Goal: Browse casually: Explore the website without a specific task or goal

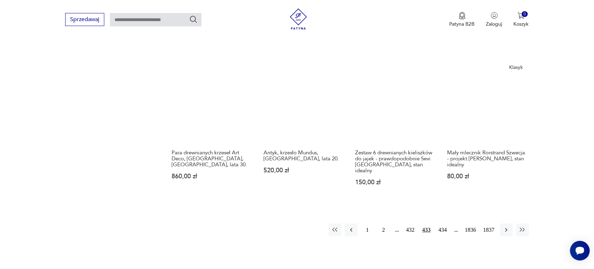
scroll to position [619, 0]
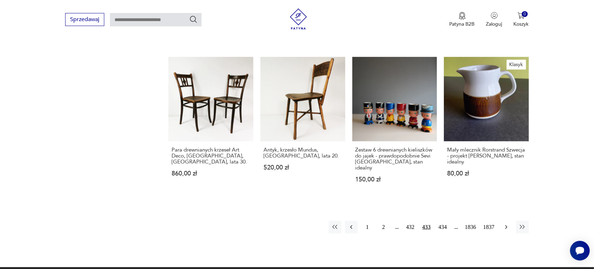
click at [506, 224] on icon "button" at bounding box center [506, 227] width 7 height 7
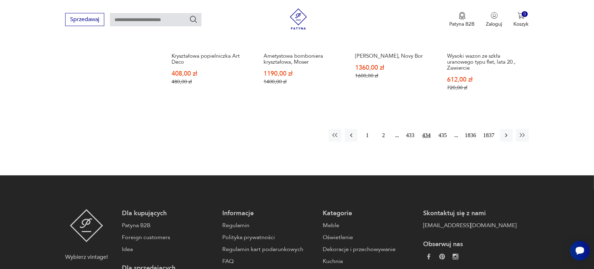
scroll to position [707, 0]
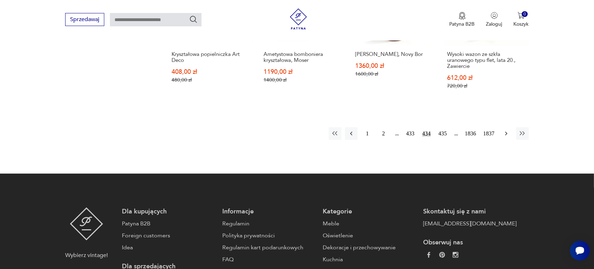
click at [507, 130] on icon "button" at bounding box center [506, 133] width 7 height 7
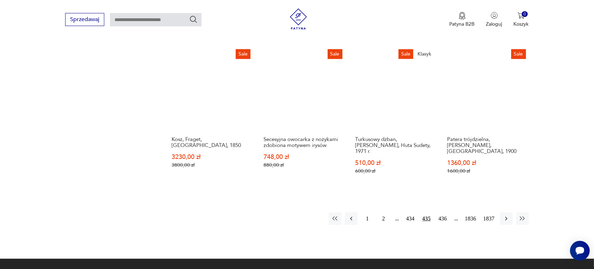
scroll to position [663, 0]
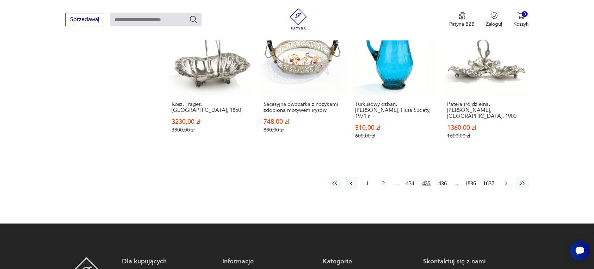
click at [504, 180] on icon "button" at bounding box center [506, 183] width 7 height 7
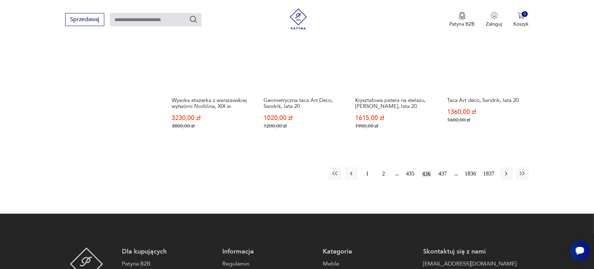
scroll to position [663, 0]
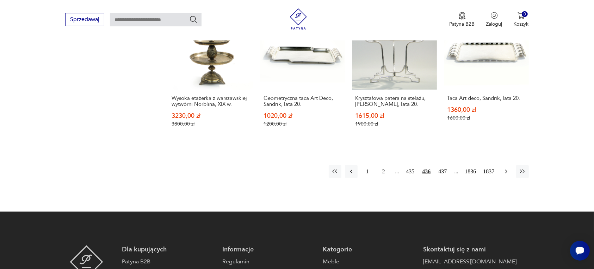
click at [504, 168] on icon "button" at bounding box center [506, 171] width 7 height 7
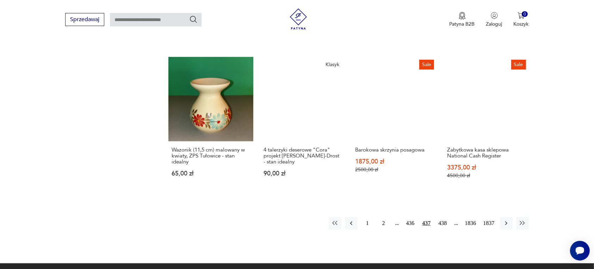
scroll to position [663, 0]
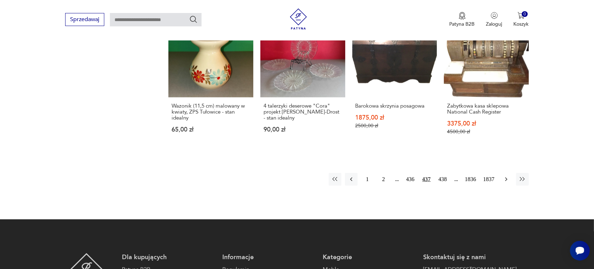
click at [507, 176] on icon "button" at bounding box center [506, 179] width 7 height 7
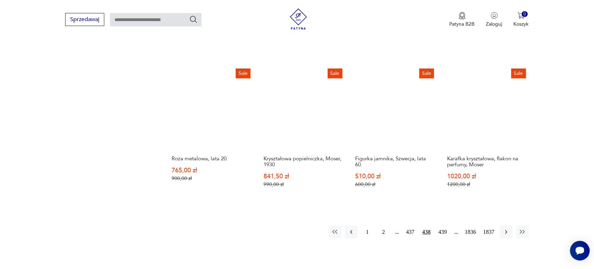
scroll to position [663, 0]
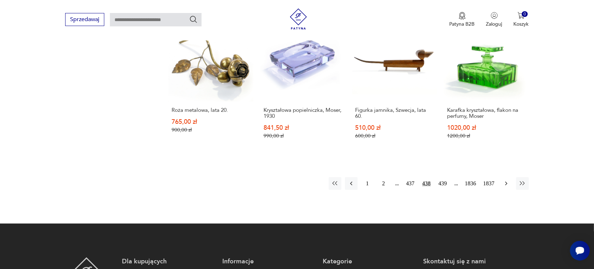
click at [505, 180] on icon "button" at bounding box center [506, 183] width 7 height 7
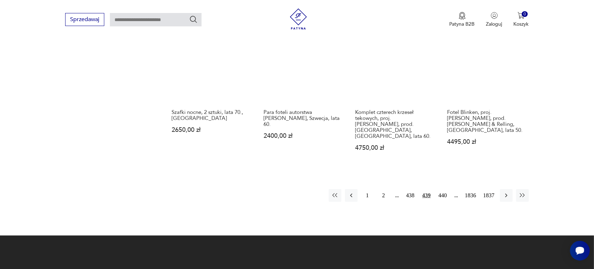
scroll to position [663, 0]
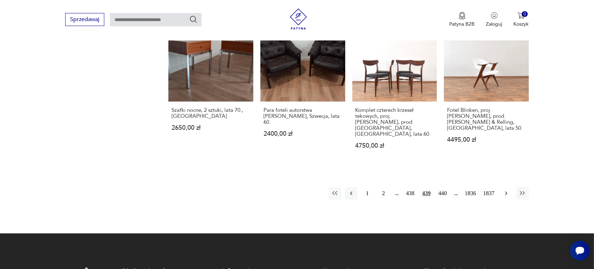
click at [505, 190] on icon "button" at bounding box center [506, 193] width 7 height 7
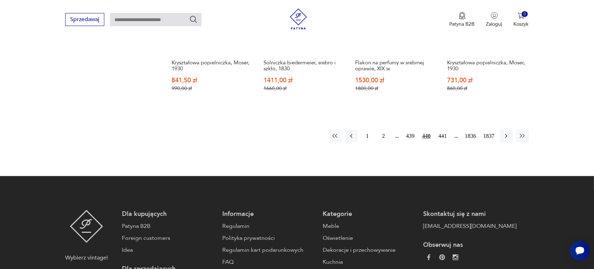
scroll to position [707, 0]
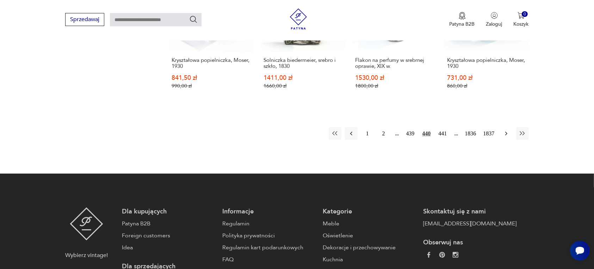
click at [506, 130] on icon "button" at bounding box center [506, 133] width 7 height 7
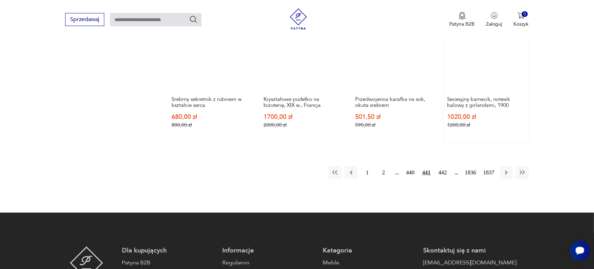
scroll to position [663, 0]
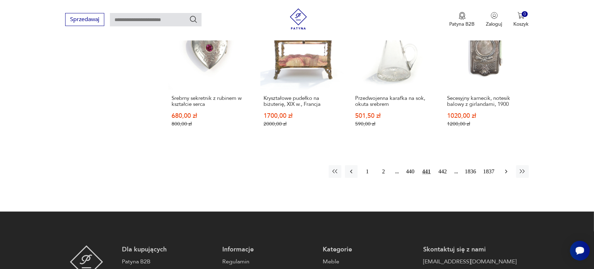
click at [503, 171] on icon "button" at bounding box center [506, 171] width 7 height 7
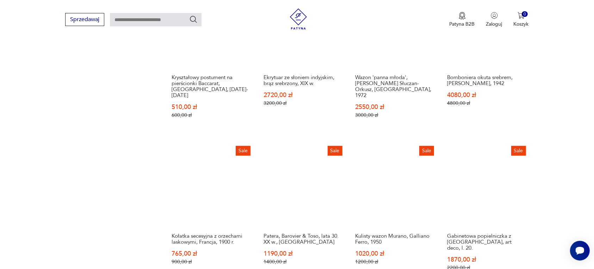
scroll to position [663, 0]
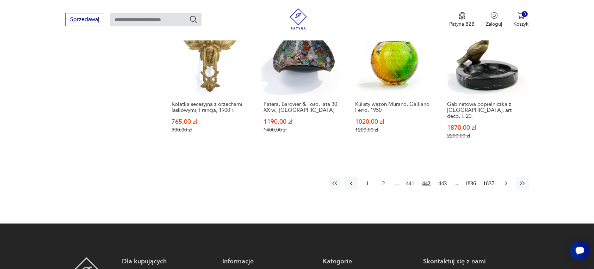
click at [505, 180] on icon "button" at bounding box center [506, 183] width 7 height 7
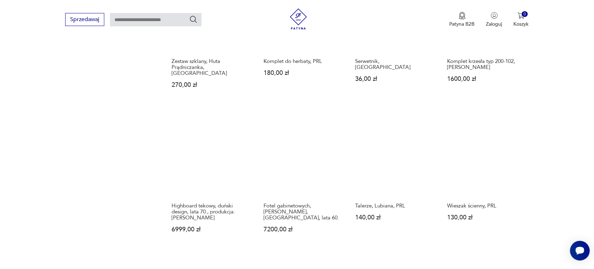
scroll to position [575, 0]
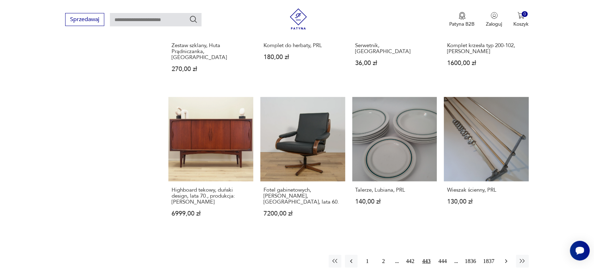
click at [506, 258] on icon "button" at bounding box center [506, 261] width 7 height 7
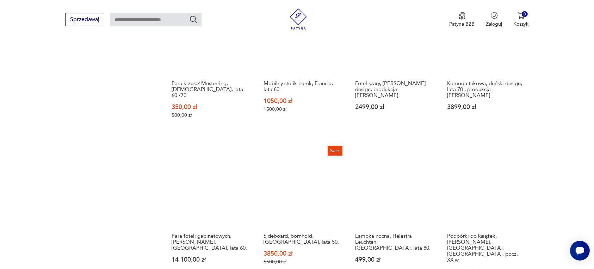
scroll to position [575, 0]
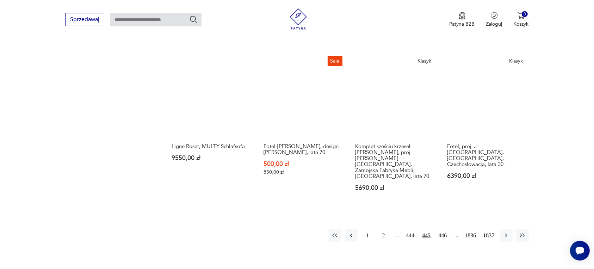
scroll to position [619, 0]
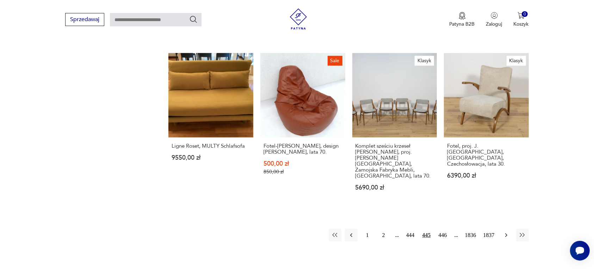
click at [506, 234] on icon "button" at bounding box center [506, 236] width 2 height 4
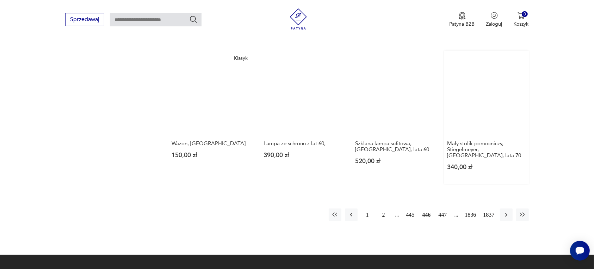
scroll to position [619, 0]
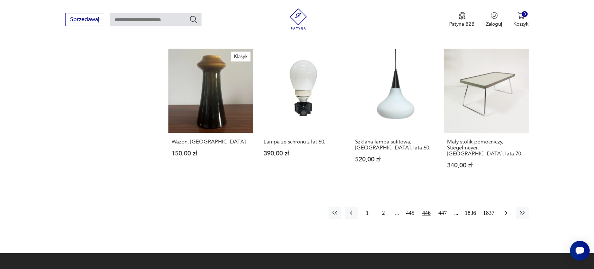
click at [504, 210] on icon "button" at bounding box center [506, 213] width 7 height 7
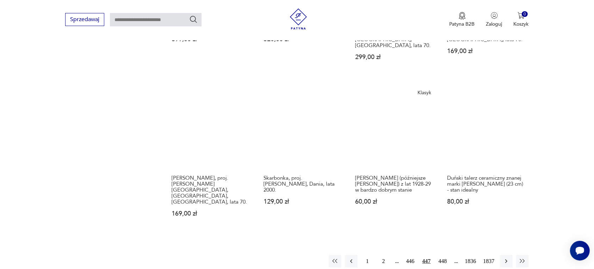
scroll to position [619, 0]
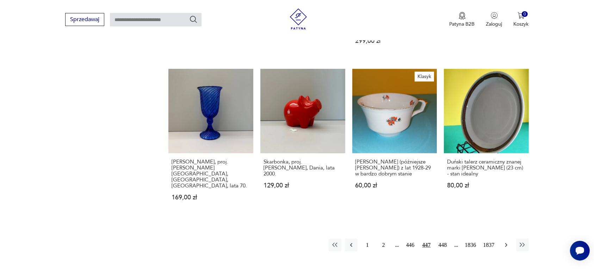
click at [505, 242] on icon "button" at bounding box center [506, 245] width 7 height 7
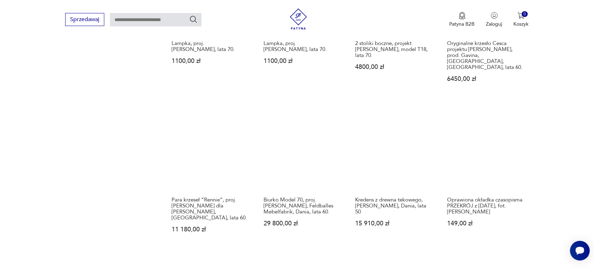
scroll to position [575, 0]
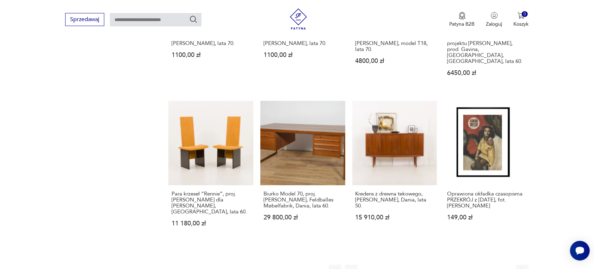
click at [504, 268] on icon "button" at bounding box center [506, 271] width 7 height 7
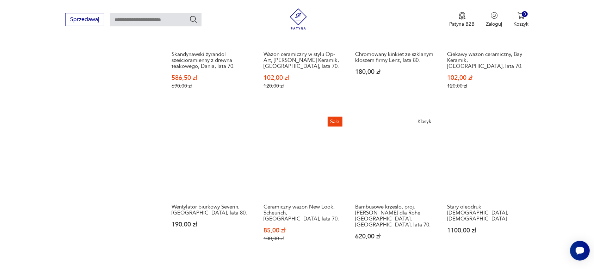
scroll to position [575, 0]
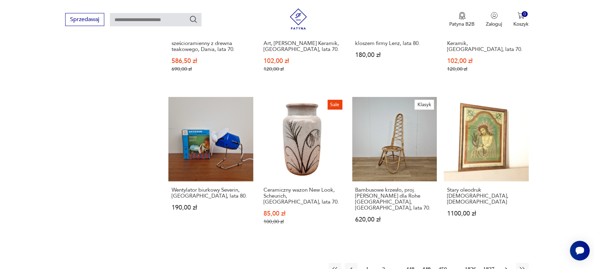
click at [504, 266] on icon "button" at bounding box center [506, 269] width 7 height 7
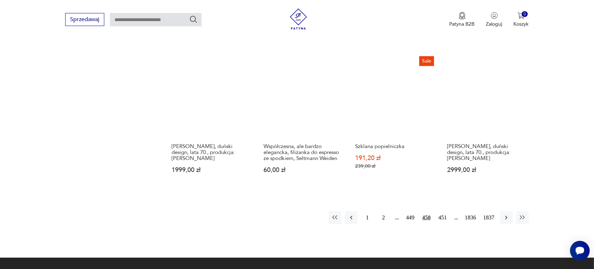
scroll to position [619, 0]
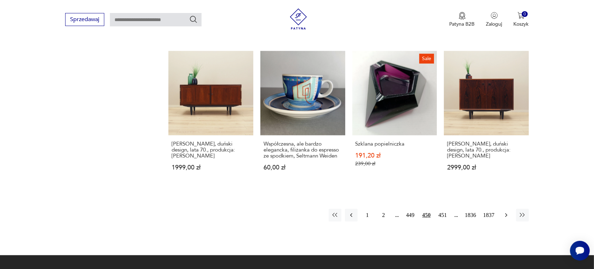
click at [506, 212] on icon "button" at bounding box center [506, 215] width 7 height 7
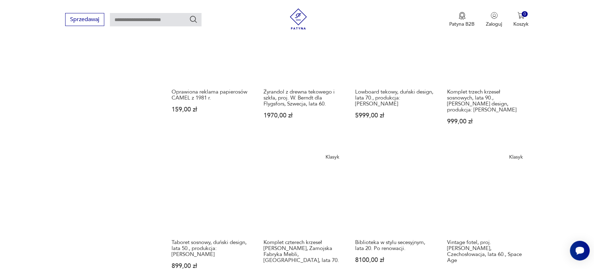
scroll to position [575, 0]
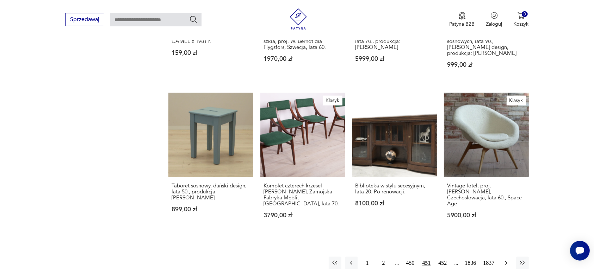
click at [505, 260] on icon "button" at bounding box center [506, 263] width 7 height 7
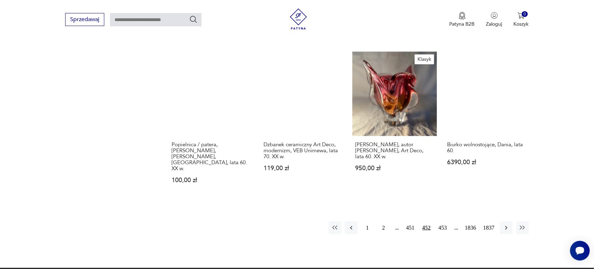
scroll to position [619, 0]
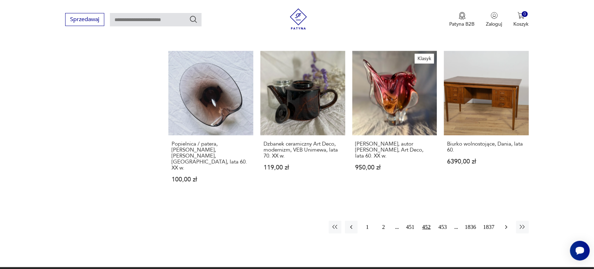
click at [504, 224] on icon "button" at bounding box center [506, 227] width 7 height 7
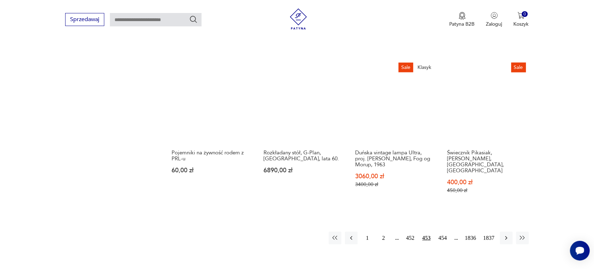
scroll to position [619, 0]
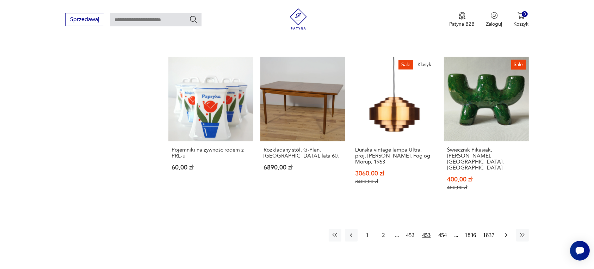
click at [506, 232] on icon "button" at bounding box center [506, 235] width 7 height 7
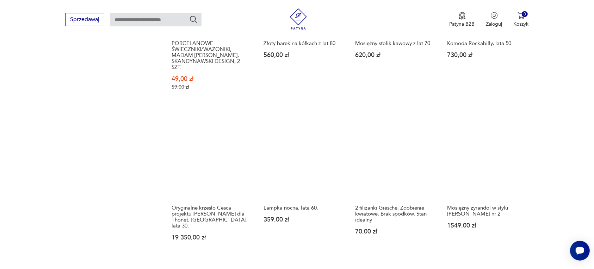
scroll to position [663, 0]
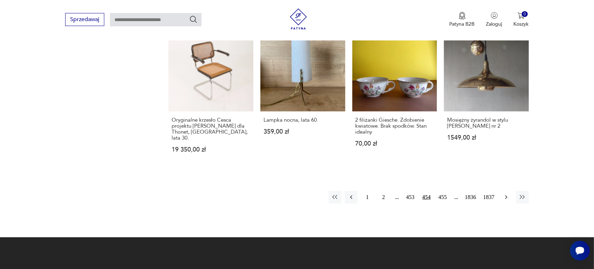
click at [506, 194] on icon "button" at bounding box center [506, 197] width 7 height 7
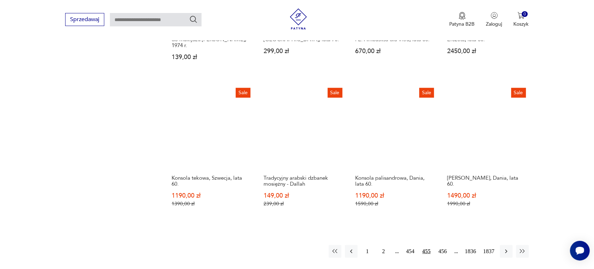
scroll to position [575, 0]
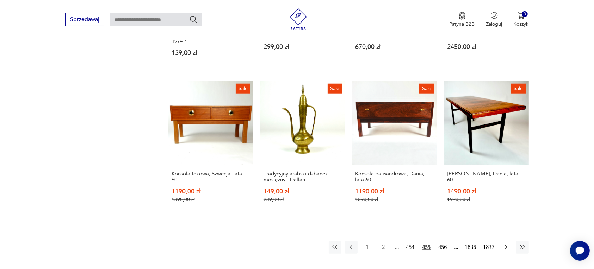
click at [504, 244] on icon "button" at bounding box center [506, 247] width 7 height 7
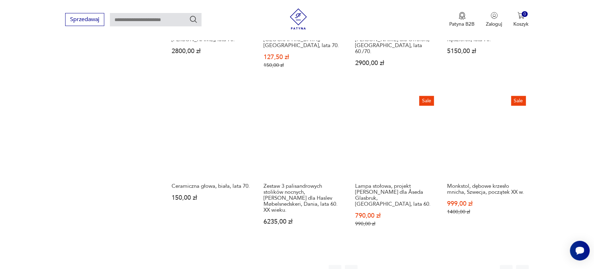
scroll to position [619, 0]
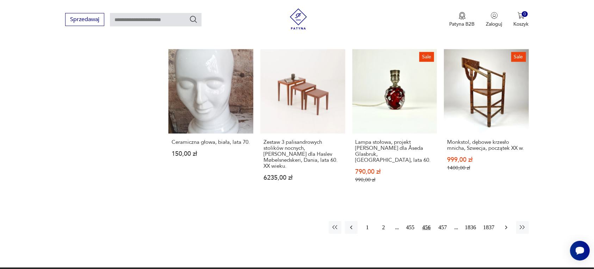
click at [506, 226] on icon "button" at bounding box center [506, 228] width 2 height 4
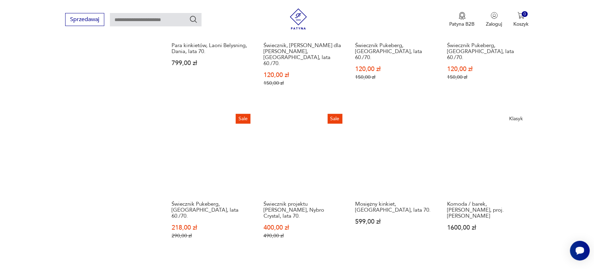
scroll to position [619, 0]
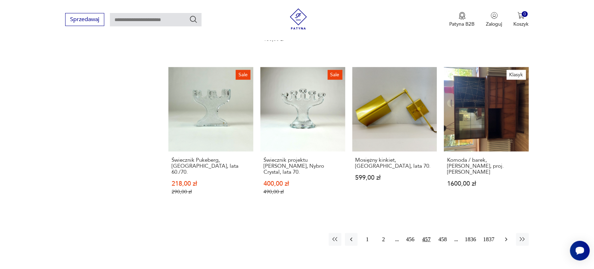
click at [503, 236] on icon "button" at bounding box center [506, 239] width 7 height 7
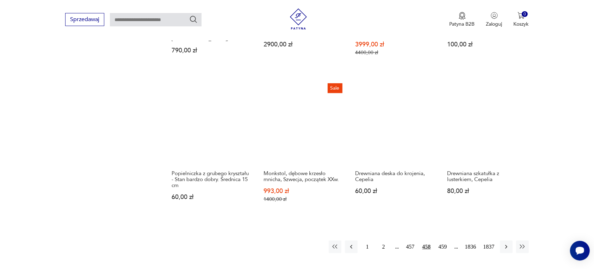
scroll to position [619, 0]
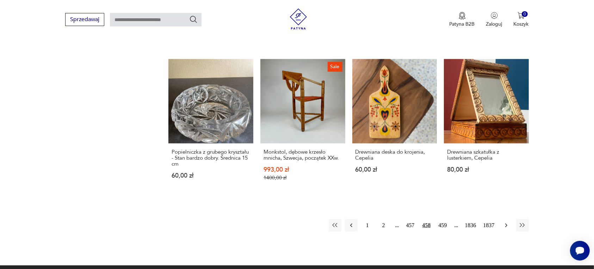
click at [507, 222] on icon "button" at bounding box center [506, 225] width 7 height 7
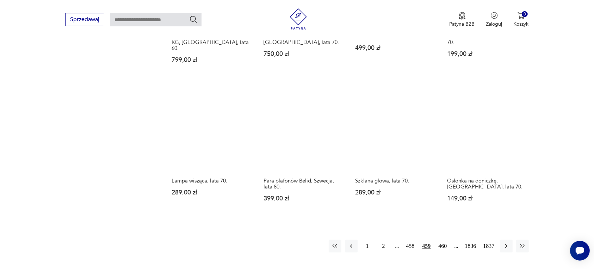
scroll to position [575, 0]
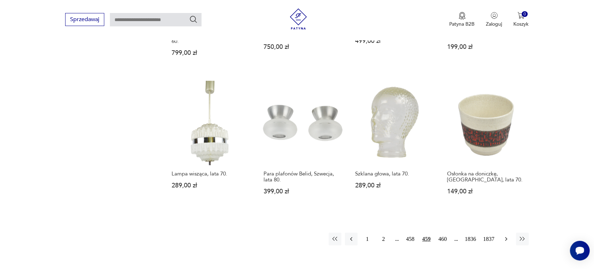
click at [506, 236] on icon "button" at bounding box center [506, 239] width 7 height 7
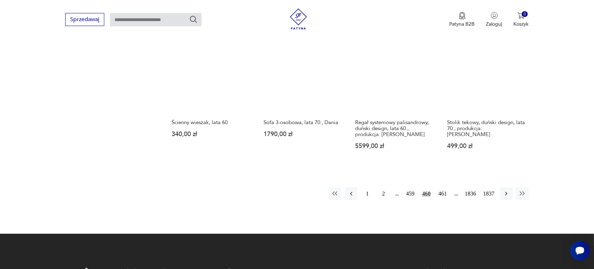
scroll to position [663, 0]
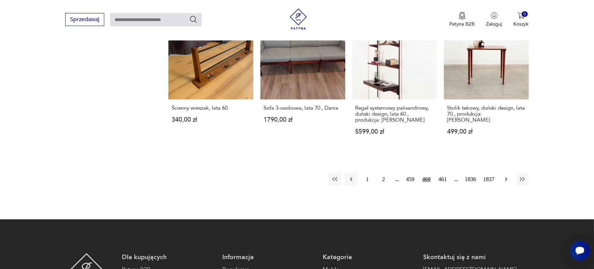
click at [505, 176] on icon "button" at bounding box center [506, 179] width 7 height 7
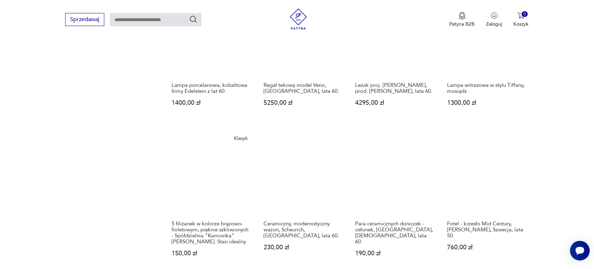
scroll to position [619, 0]
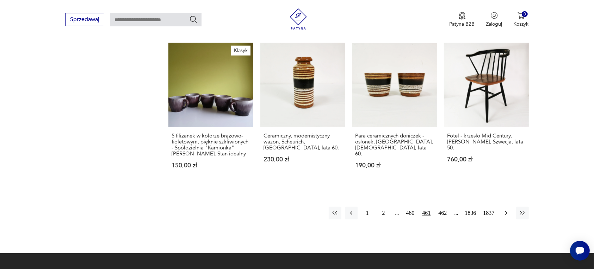
click at [507, 212] on icon "button" at bounding box center [506, 214] width 2 height 4
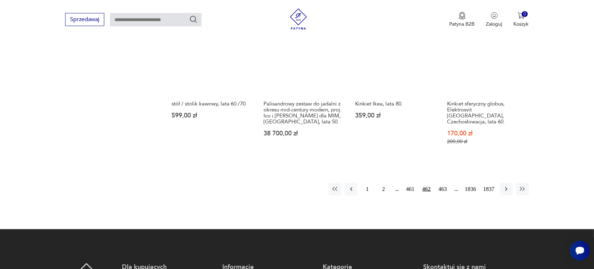
scroll to position [663, 0]
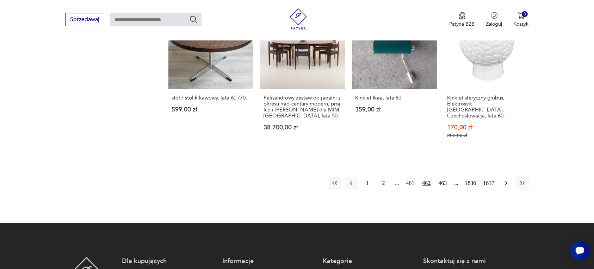
click at [505, 180] on icon "button" at bounding box center [506, 183] width 7 height 7
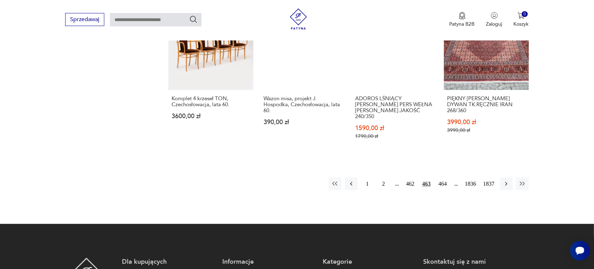
scroll to position [663, 0]
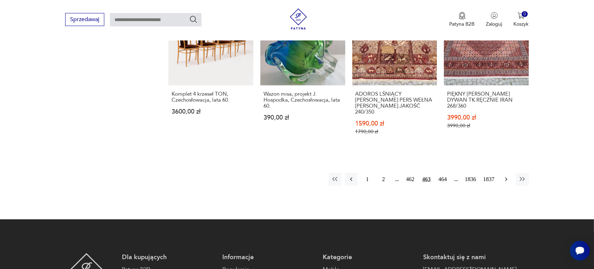
click at [505, 176] on icon "button" at bounding box center [506, 179] width 7 height 7
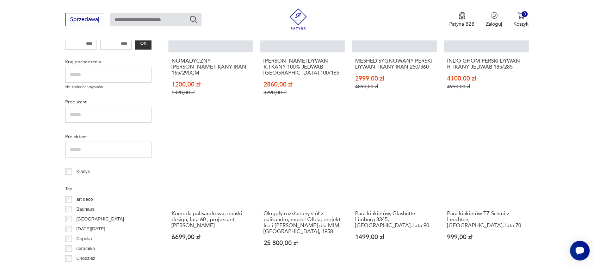
scroll to position [311, 0]
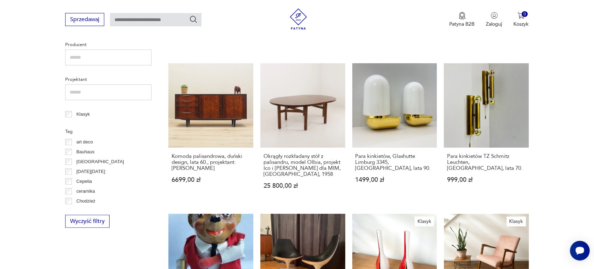
click at [565, 158] on section "Filtruj produkty Cena MIN MAX OK Promocja Datowanie OK Kraj pochodzenia Nie zna…" at bounding box center [297, 225] width 594 height 678
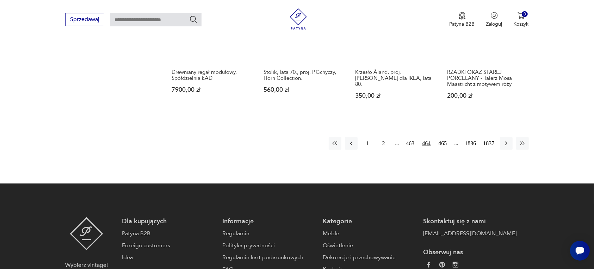
scroll to position [707, 0]
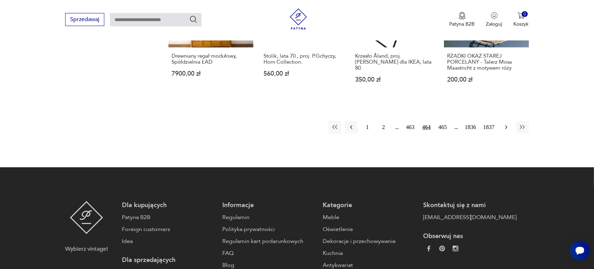
click at [507, 124] on icon "button" at bounding box center [506, 127] width 7 height 7
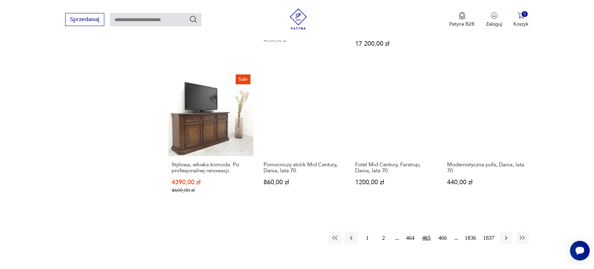
scroll to position [619, 0]
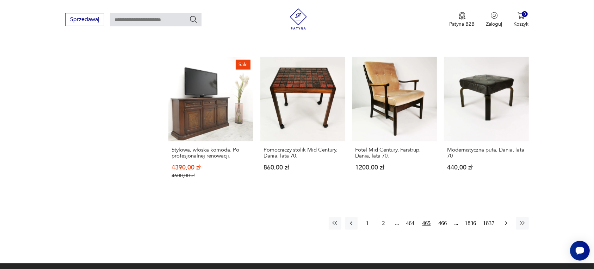
click at [501, 217] on button "button" at bounding box center [506, 223] width 13 height 13
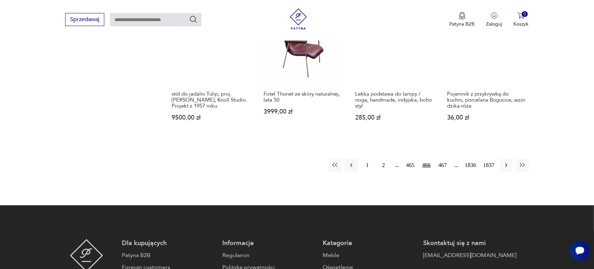
scroll to position [619, 0]
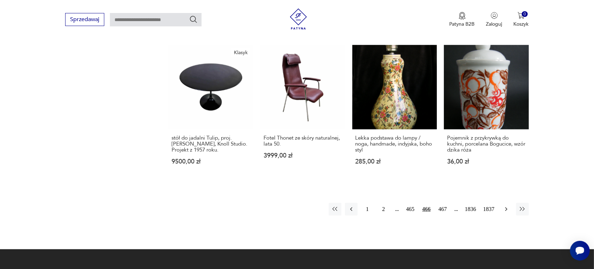
click at [504, 206] on icon "button" at bounding box center [506, 209] width 7 height 7
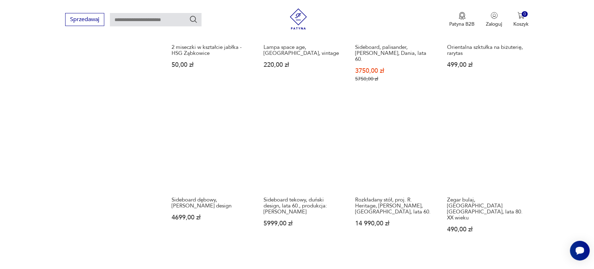
scroll to position [619, 0]
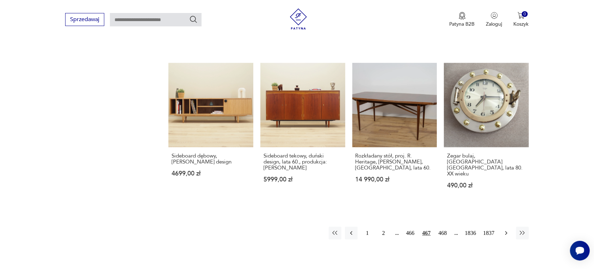
click at [506, 232] on icon "button" at bounding box center [506, 234] width 2 height 4
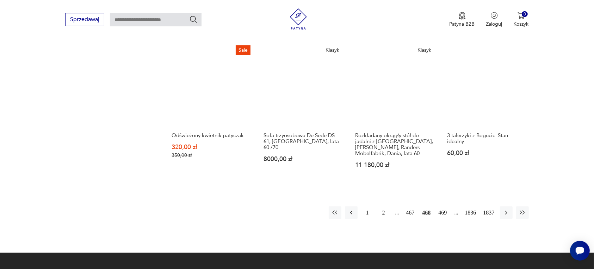
scroll to position [619, 0]
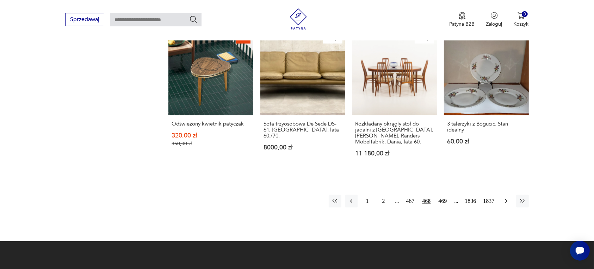
click at [504, 202] on icon "button" at bounding box center [506, 201] width 7 height 7
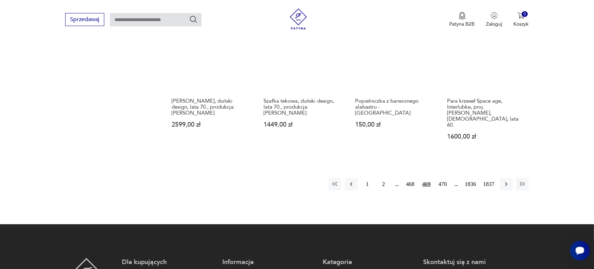
scroll to position [663, 0]
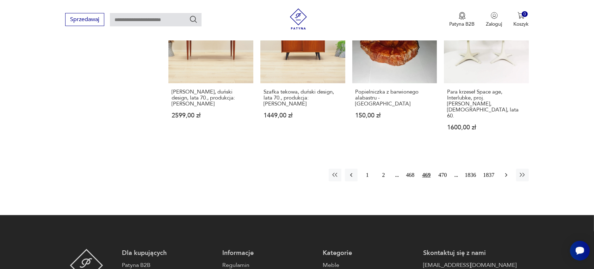
click at [507, 172] on icon "button" at bounding box center [506, 175] width 7 height 7
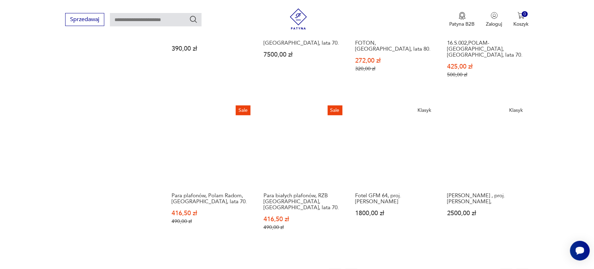
scroll to position [575, 0]
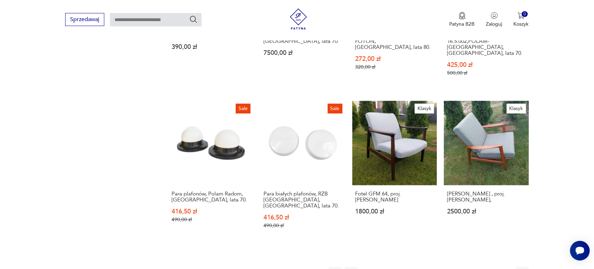
click at [504, 269] on icon "button" at bounding box center [506, 273] width 7 height 7
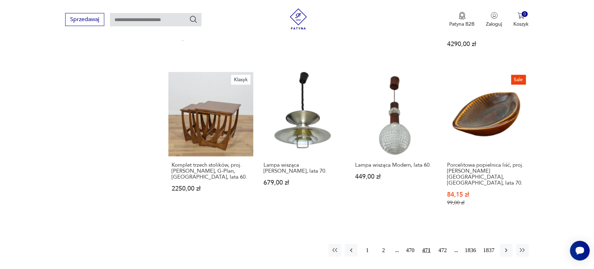
scroll to position [619, 0]
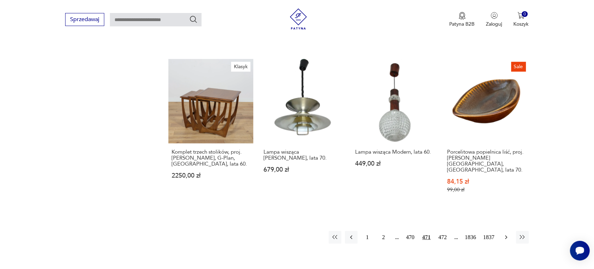
click at [506, 236] on icon "button" at bounding box center [506, 238] width 2 height 4
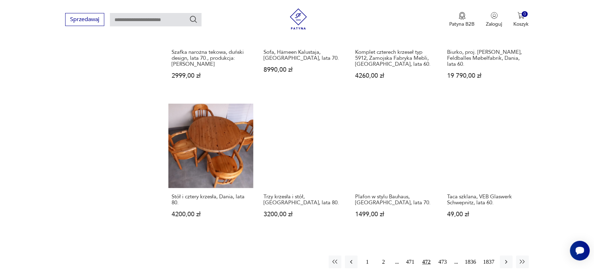
scroll to position [575, 0]
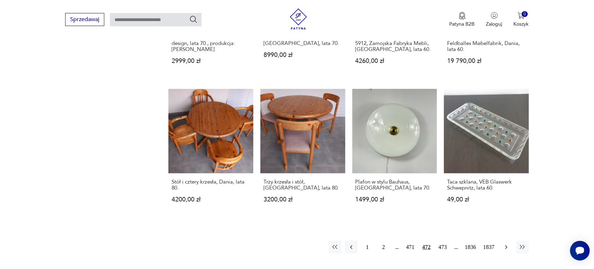
click at [504, 246] on icon "button" at bounding box center [506, 247] width 7 height 7
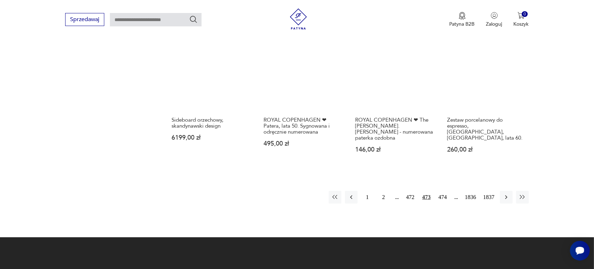
scroll to position [619, 0]
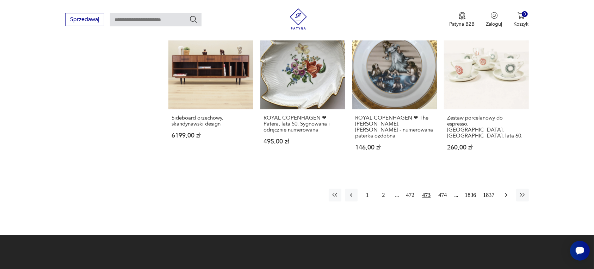
click at [504, 193] on icon "button" at bounding box center [506, 195] width 7 height 7
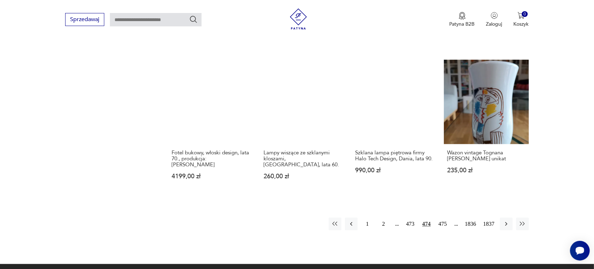
scroll to position [619, 0]
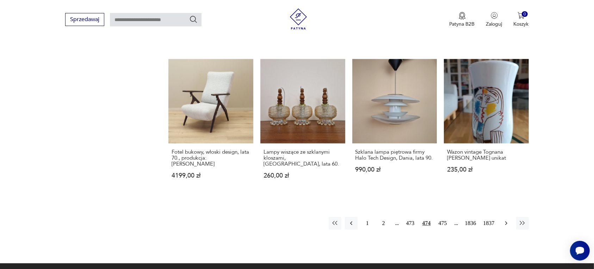
click at [506, 220] on icon "button" at bounding box center [506, 223] width 7 height 7
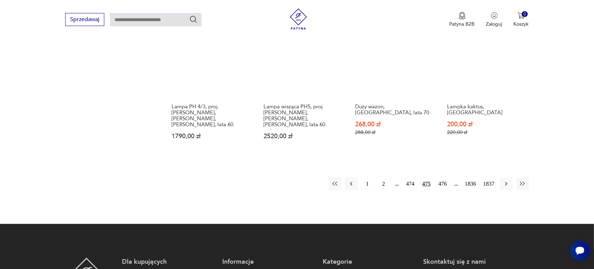
scroll to position [663, 0]
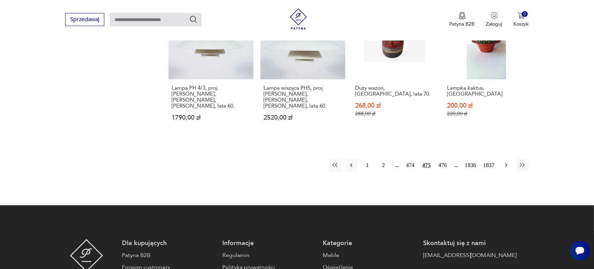
click at [504, 162] on icon "button" at bounding box center [506, 165] width 7 height 7
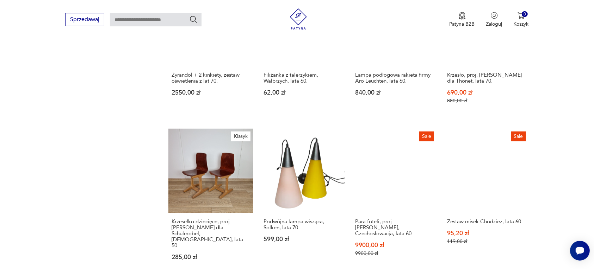
scroll to position [575, 0]
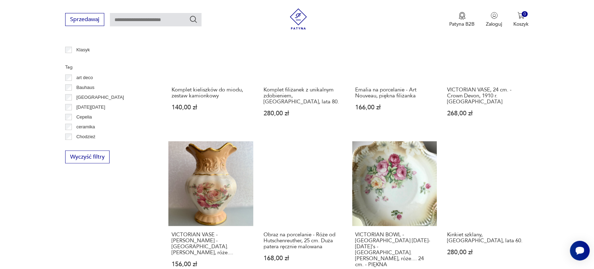
scroll to position [399, 0]
